Goal: Complete application form

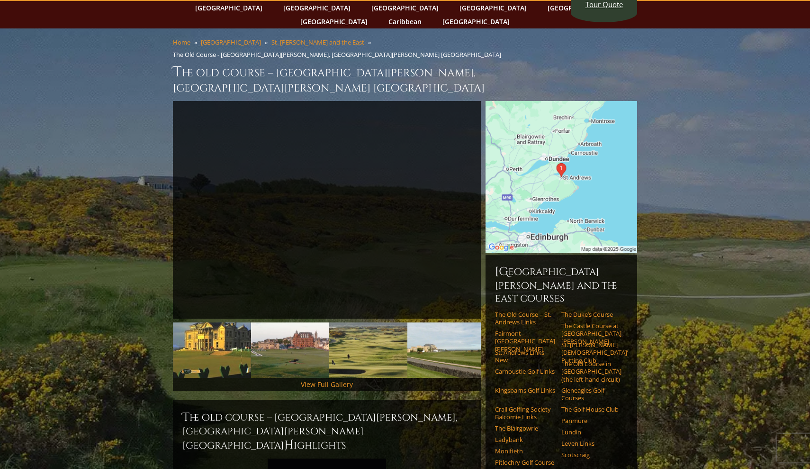
scroll to position [41, 0]
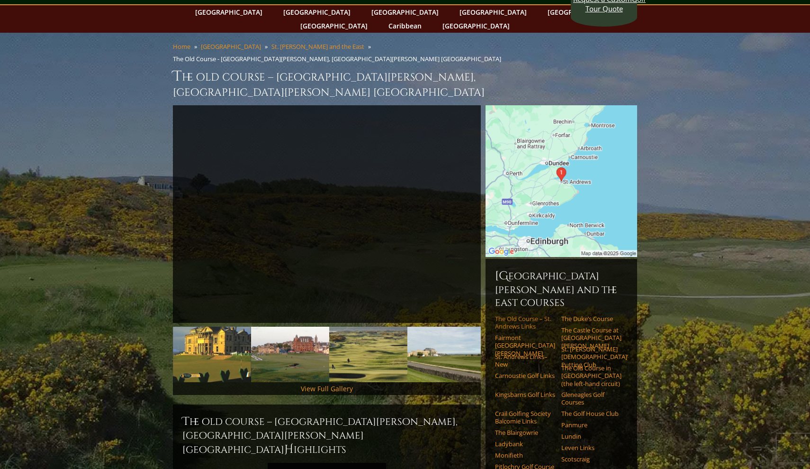
click at [522, 315] on link "The Old Course – St. Andrews Links" at bounding box center [525, 323] width 60 height 16
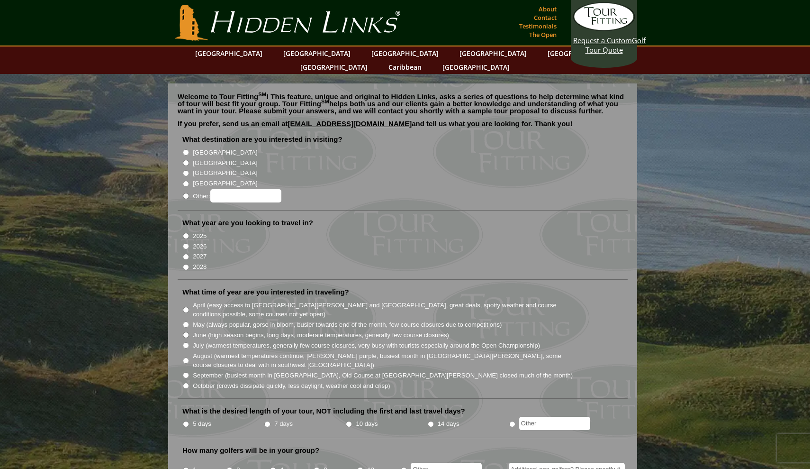
click at [183, 160] on input "[GEOGRAPHIC_DATA]" at bounding box center [186, 163] width 6 height 6
radio input "true"
click at [185, 253] on input "2027" at bounding box center [186, 256] width 6 height 6
radio input "true"
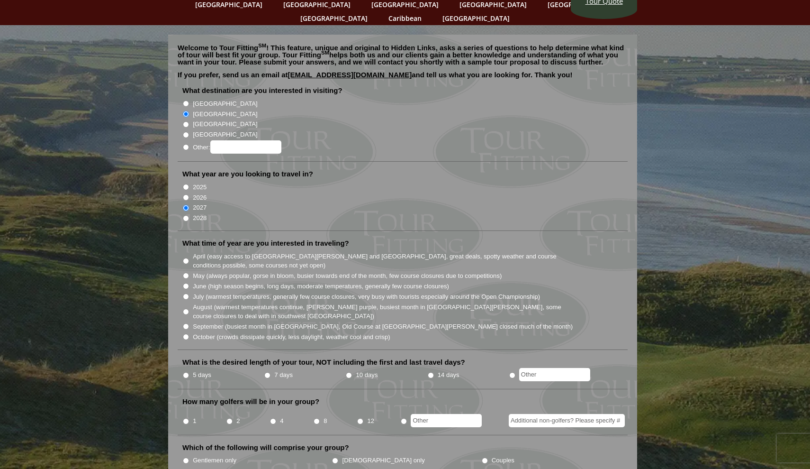
scroll to position [49, 0]
click at [182, 358] on li "What is the desired length of your tour, NOT including the first and last trave…" at bounding box center [403, 373] width 450 height 32
click at [188, 372] on input "5 days" at bounding box center [186, 375] width 6 height 6
radio input "true"
click at [272, 418] on input "4" at bounding box center [273, 421] width 6 height 6
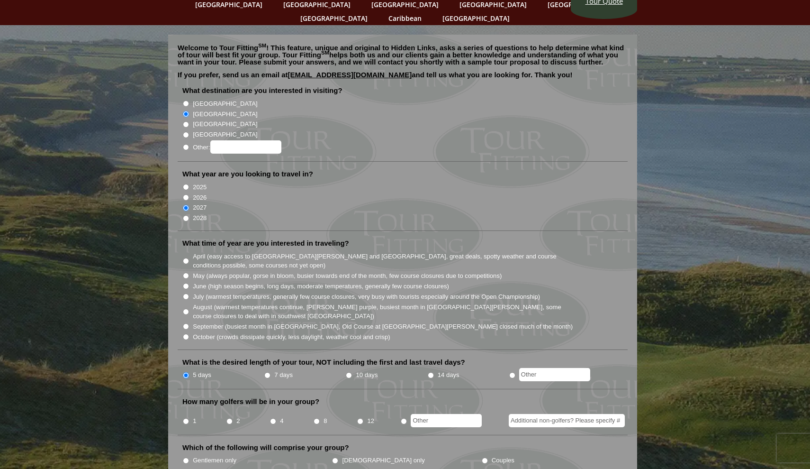
radio input "true"
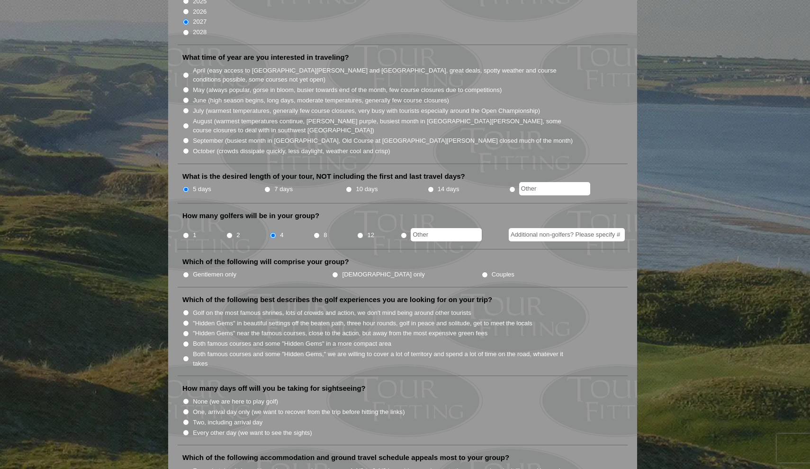
scroll to position [251, 0]
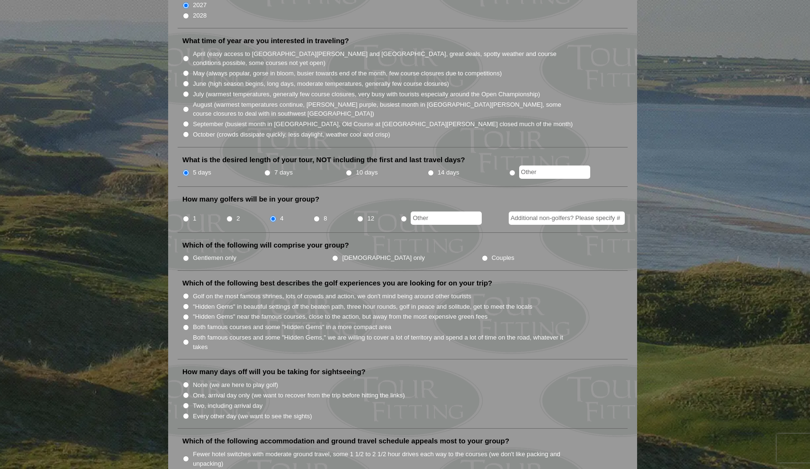
click at [558, 211] on input "Additional non-golfers? Please specify #" at bounding box center [567, 217] width 116 height 13
type input "4"
click at [546, 240] on li "Which of the following will comprise your group? Gentlemen only [DEMOGRAPHIC_DA…" at bounding box center [403, 255] width 450 height 30
click at [482, 255] on input "Couples" at bounding box center [485, 258] width 6 height 6
radio input "true"
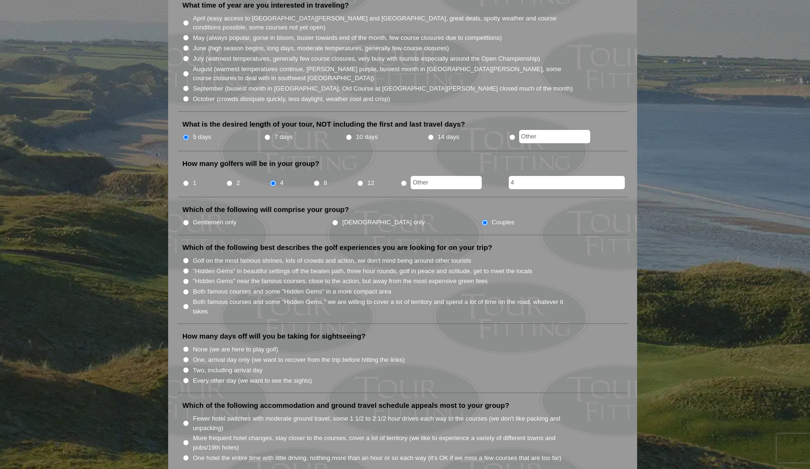
scroll to position [287, 0]
click at [188, 257] on input "Golf on the most famous shrines, lots of crowds and action, we don't mind being…" at bounding box center [186, 260] width 6 height 6
radio input "true"
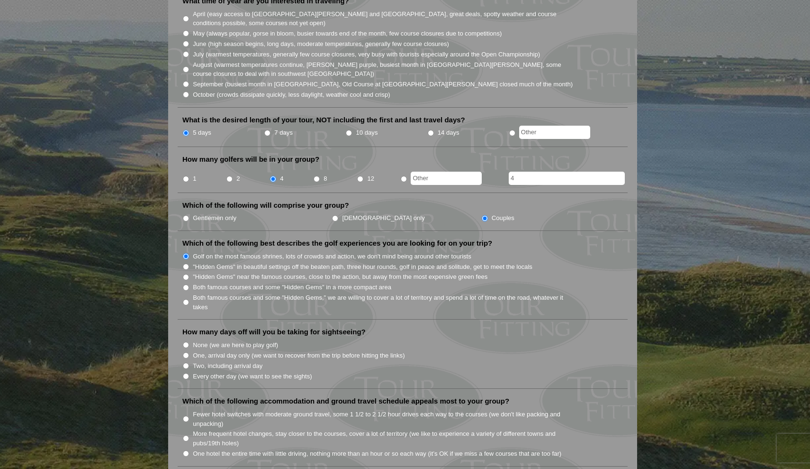
scroll to position [292, 0]
click at [183, 361] on input "Two, including arrival day" at bounding box center [186, 364] width 6 height 6
radio input "true"
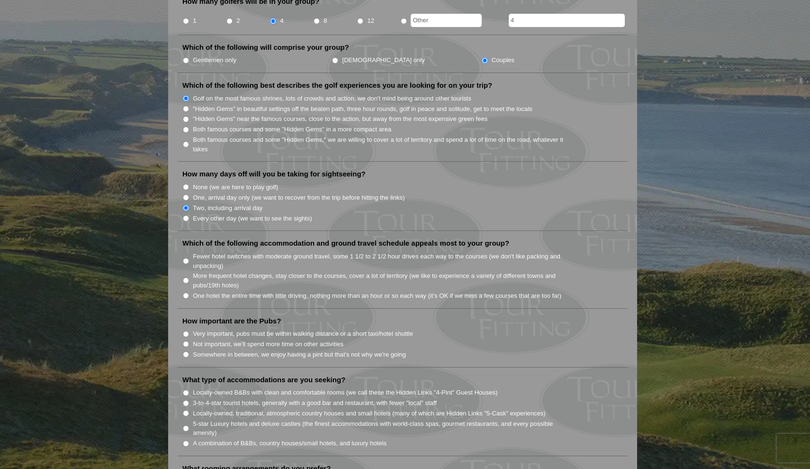
scroll to position [449, 0]
click at [187, 351] on input "Somewhere in between, we enjoy having a pint but that's not why we're going" at bounding box center [186, 354] width 6 height 6
radio input "true"
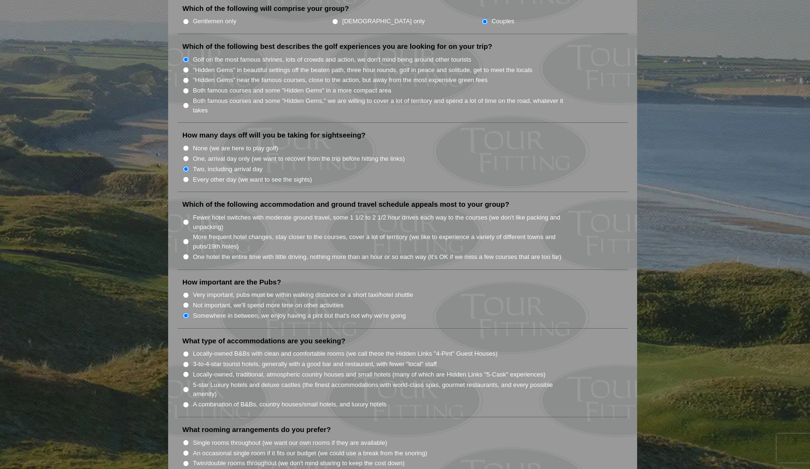
scroll to position [490, 0]
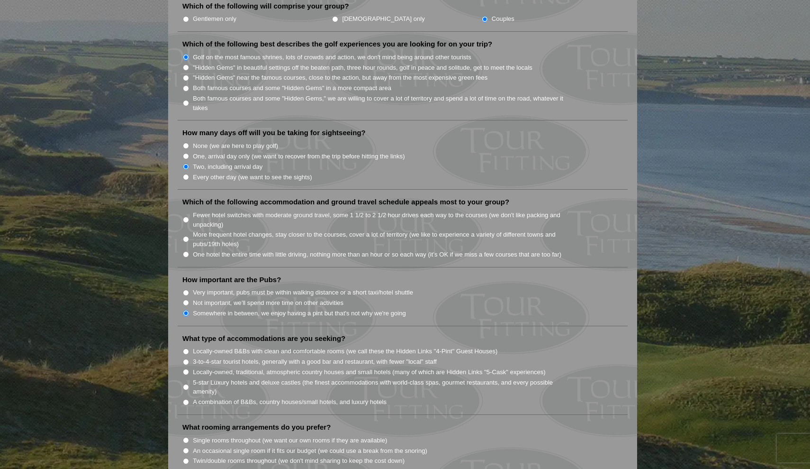
click at [184, 369] on input "Locally-owned, traditional, atmospheric country houses and small hotels (many o…" at bounding box center [186, 372] width 6 height 6
radio input "true"
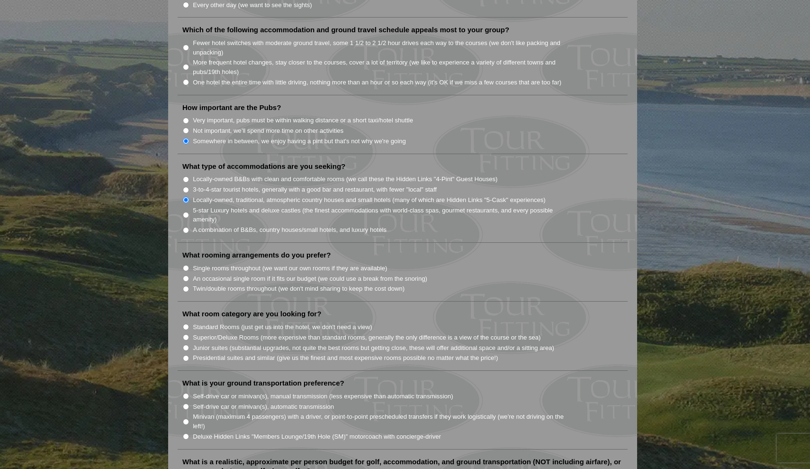
scroll to position [663, 0]
click at [185, 264] on input "Single rooms throughout (we want our own rooms if they are available)" at bounding box center [186, 267] width 6 height 6
radio input "true"
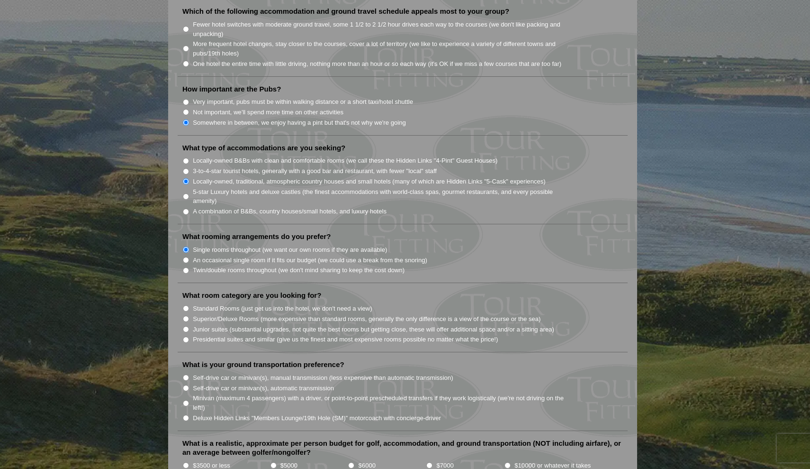
scroll to position [681, 0]
click at [185, 399] on input "Minivan (maximum 4 passengers) with a driver, or point-to-point prescheduled tr…" at bounding box center [186, 402] width 6 height 6
radio input "true"
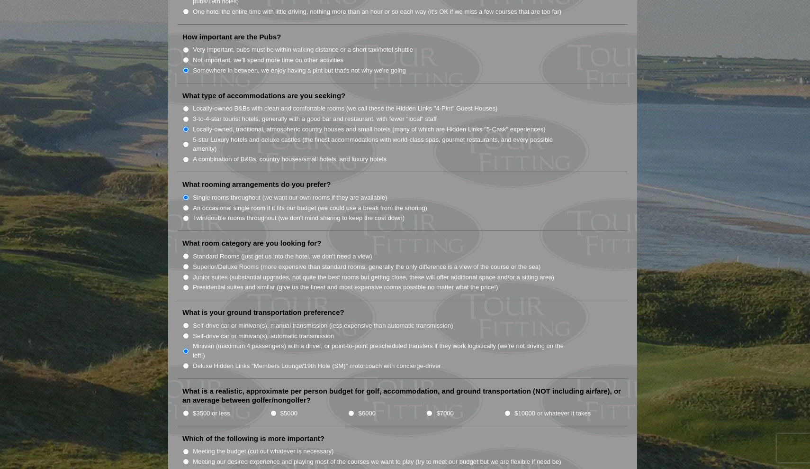
scroll to position [734, 0]
click at [274, 408] on input "$5000" at bounding box center [274, 411] width 6 height 6
radio input "true"
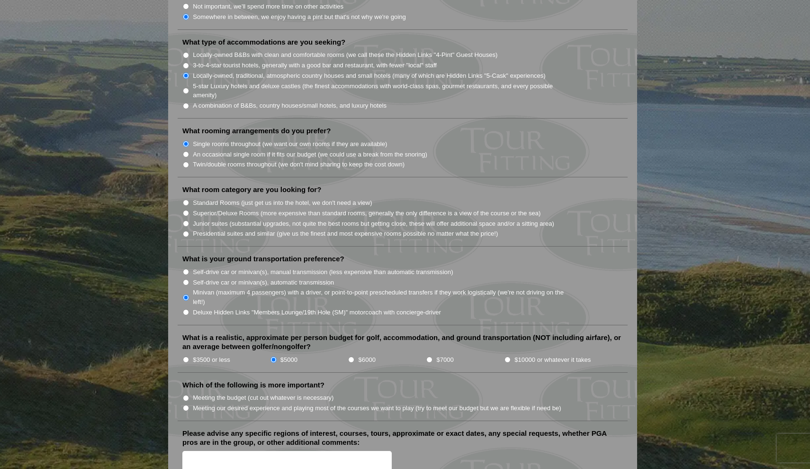
scroll to position [786, 0]
click at [184, 394] on input "Meeting the budget (cut out whatever is necessary)" at bounding box center [186, 397] width 6 height 6
radio input "true"
click at [184, 199] on input "Standard Rooms (just get us into the hotel, we don't need a view)" at bounding box center [186, 202] width 6 height 6
radio input "true"
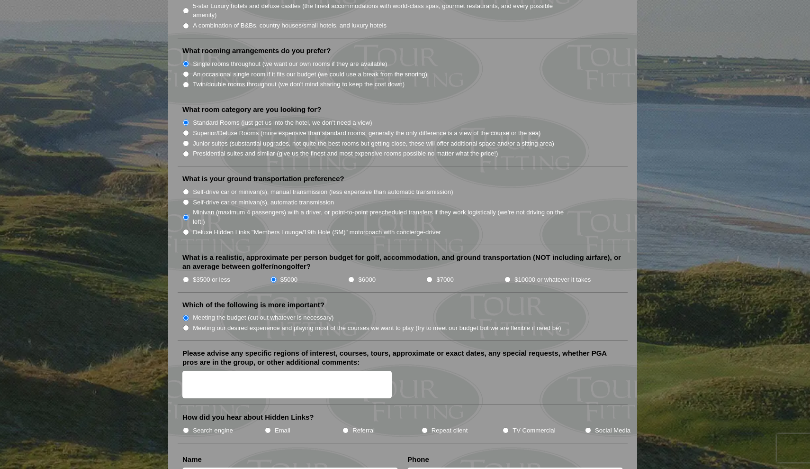
scroll to position [868, 0]
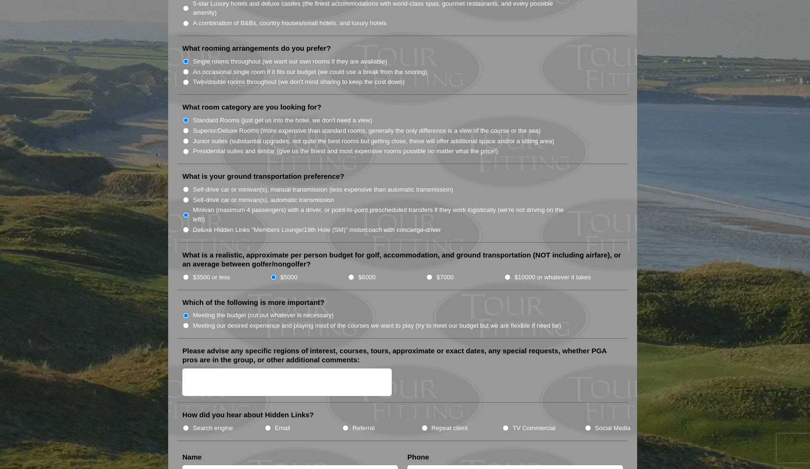
click at [184, 424] on input "Search engine" at bounding box center [186, 427] width 6 height 6
radio input "true"
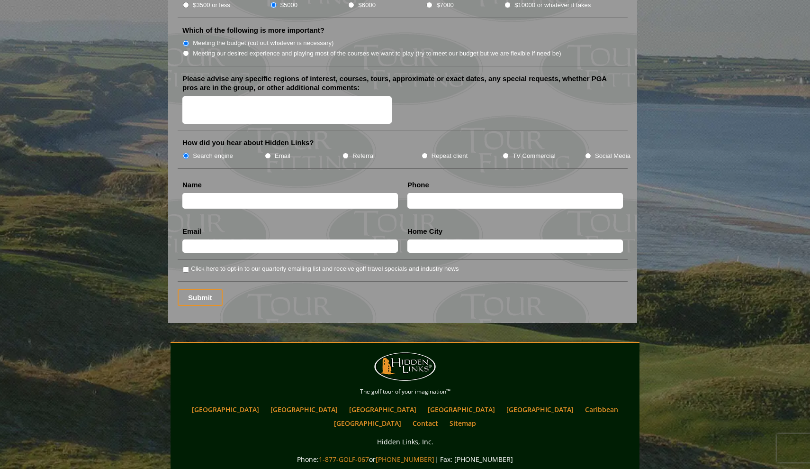
scroll to position [1137, 0]
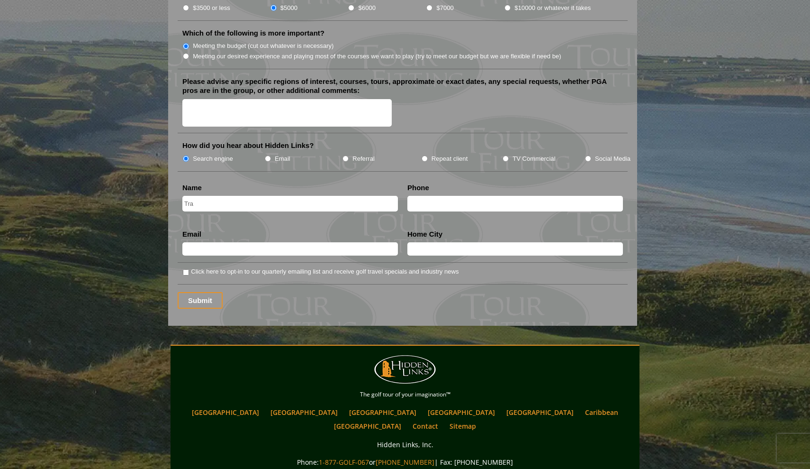
click at [208, 196] on input "Tra" at bounding box center [290, 204] width 216 height 16
type input "Tra [PERSON_NAME]"
type input "[PHONE_NUMBER]"
type input "[EMAIL_ADDRESS][DOMAIN_NAME]"
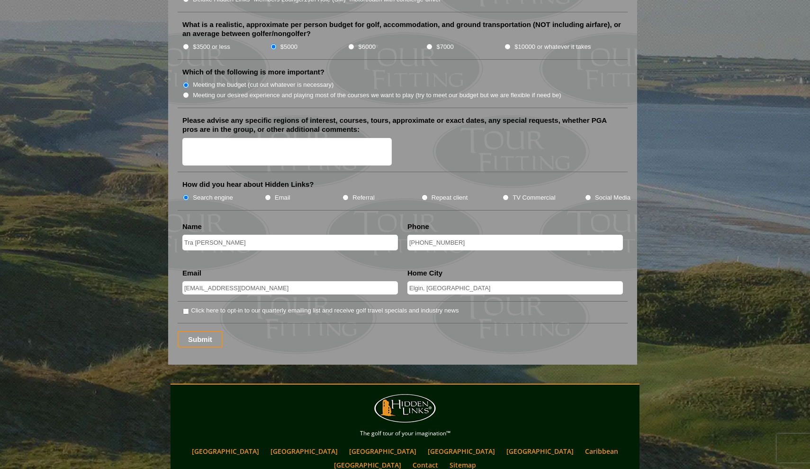
scroll to position [1094, 0]
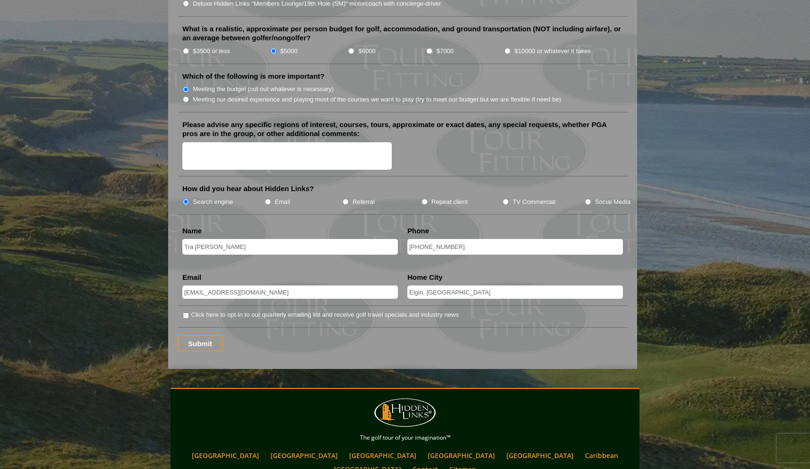
type input "Elgin, [GEOGRAPHIC_DATA]"
click at [217, 142] on textarea "Please advise any specific regions of interest, courses, tours, approximate or …" at bounding box center [286, 156] width 209 height 28
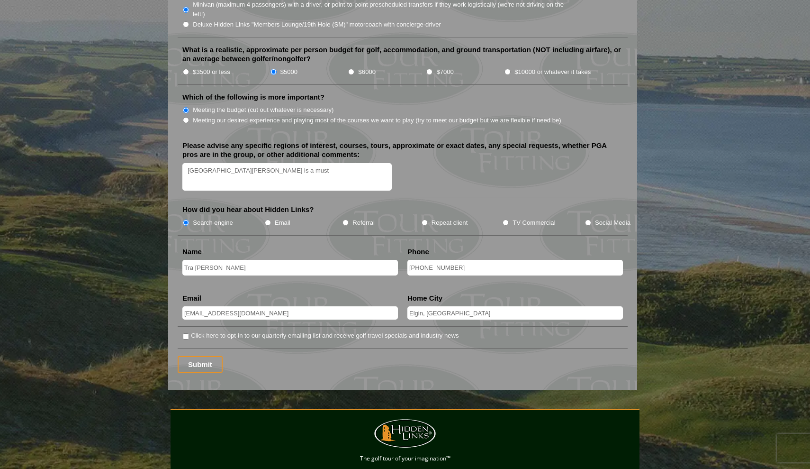
scroll to position [1074, 0]
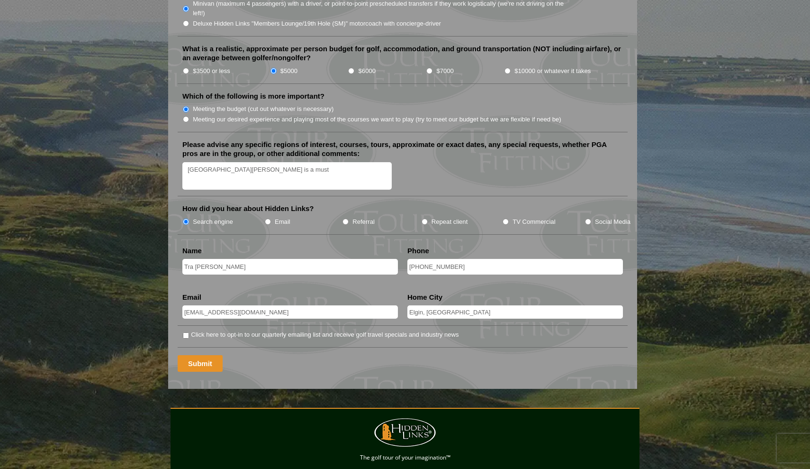
type textarea "[GEOGRAPHIC_DATA][PERSON_NAME] is a must"
click at [200, 355] on input "Submit" at bounding box center [200, 363] width 45 height 17
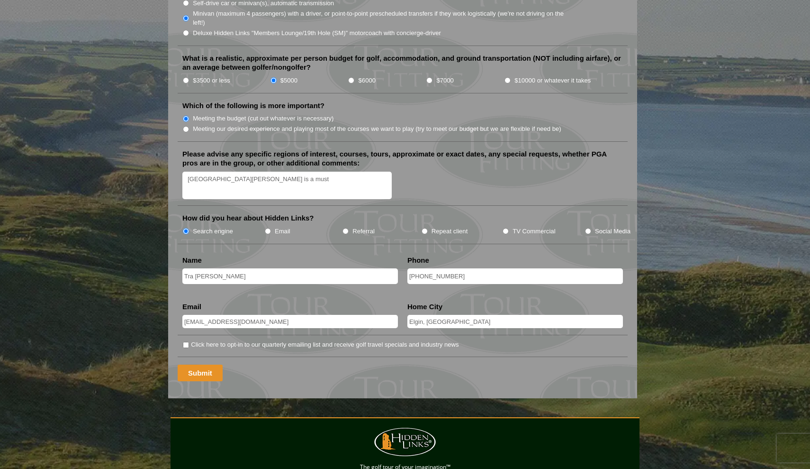
scroll to position [64, 0]
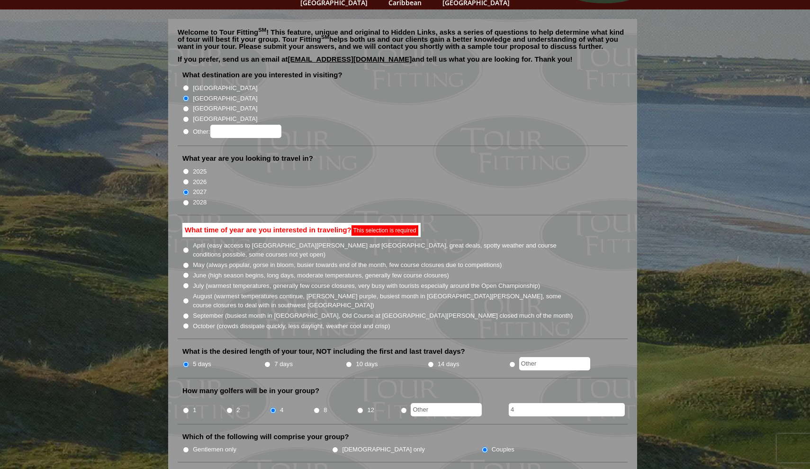
click at [186, 282] on input "July (warmest temperatures, generally few course closures, very busy with touri…" at bounding box center [186, 285] width 6 height 6
radio input "true"
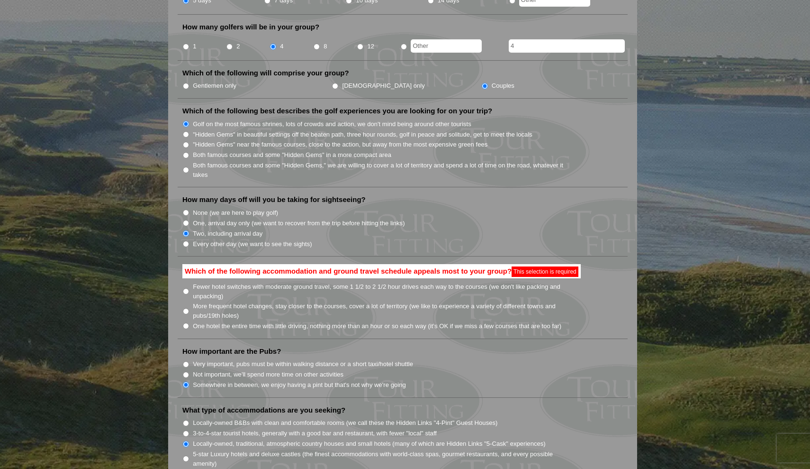
scroll to position [424, 0]
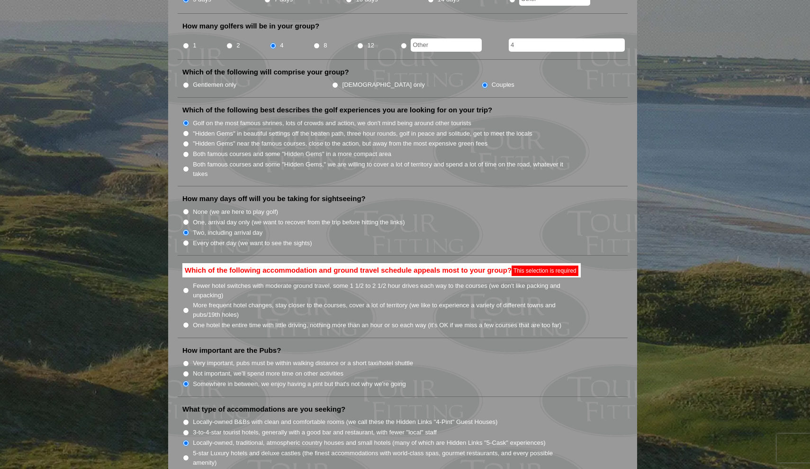
click at [183, 322] on input "One hotel the entire time with little driving, nothing more than an hour or so …" at bounding box center [186, 325] width 6 height 6
radio input "true"
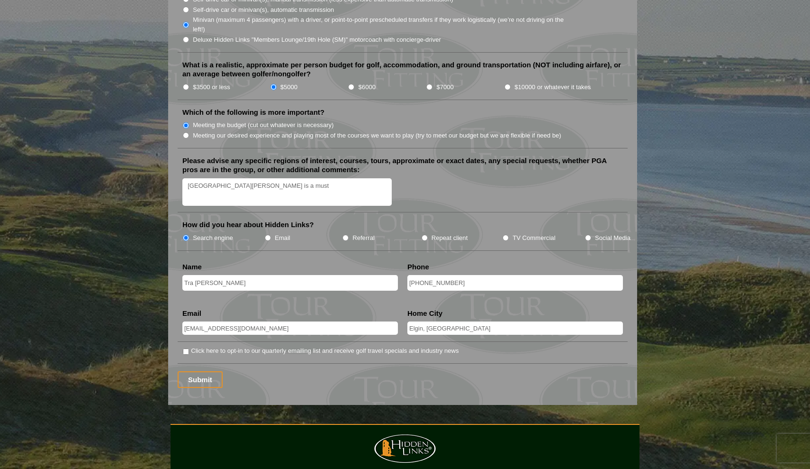
scroll to position [1060, 0]
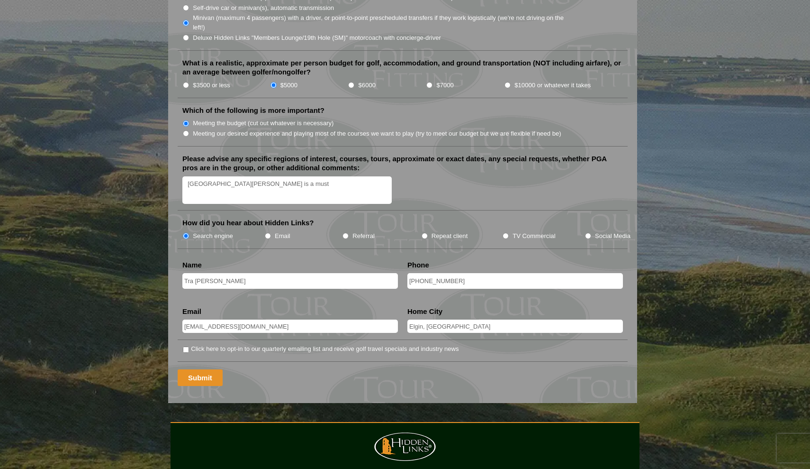
click at [191, 369] on input "Submit" at bounding box center [200, 377] width 45 height 17
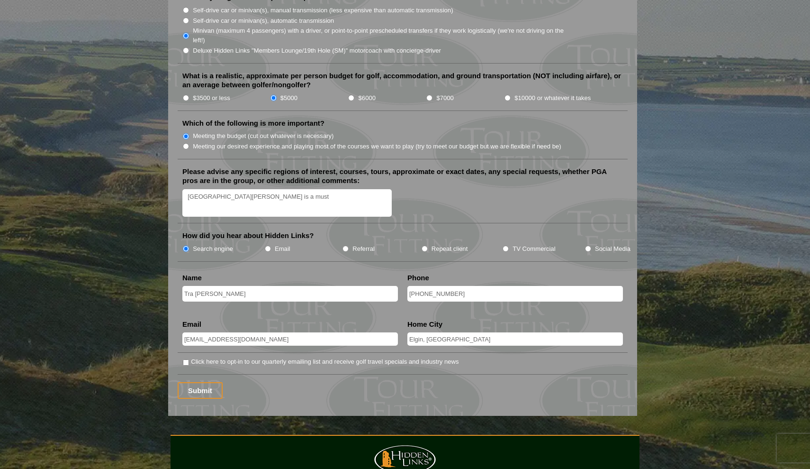
scroll to position [1065, 0]
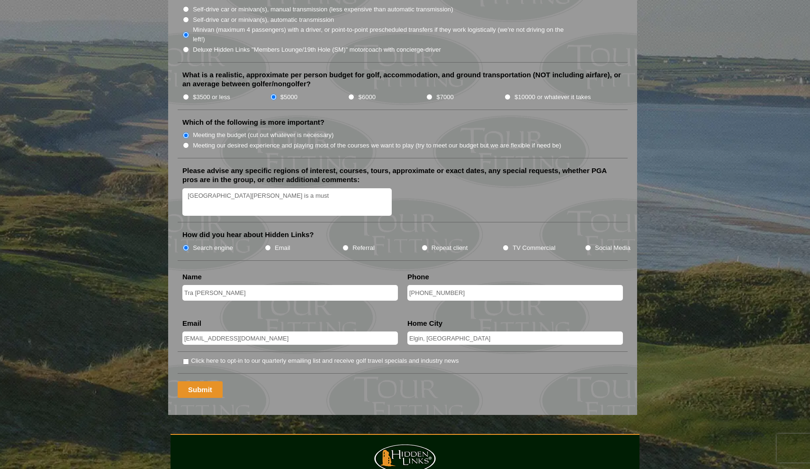
click at [201, 381] on input "Submit" at bounding box center [200, 389] width 45 height 17
